Goal: Check status

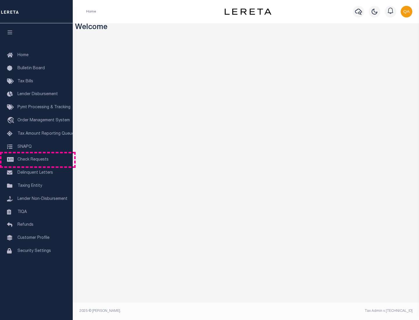
click at [36, 160] on span "Check Requests" at bounding box center [32, 160] width 31 height 4
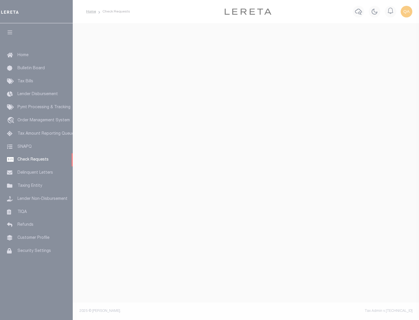
select select "50"
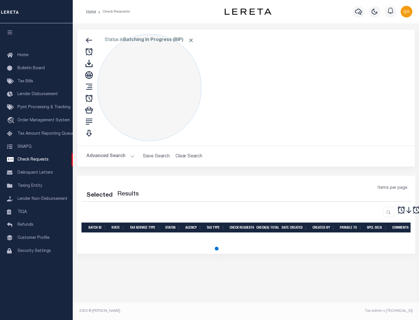
select select "50"
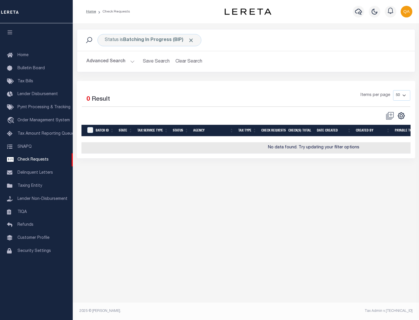
click at [191, 40] on span "Click to Remove" at bounding box center [191, 40] width 6 height 6
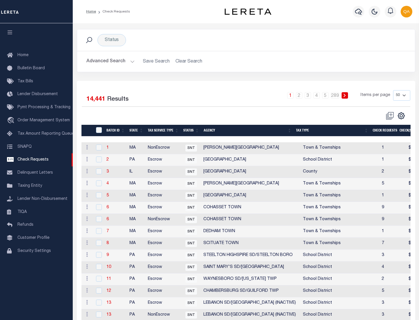
scroll to position [280, 0]
